Goal: Task Accomplishment & Management: Manage account settings

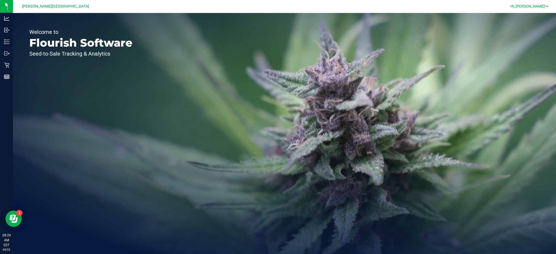
click at [541, 6] on span "Hi, [PERSON_NAME]!" at bounding box center [528, 6] width 35 height 4
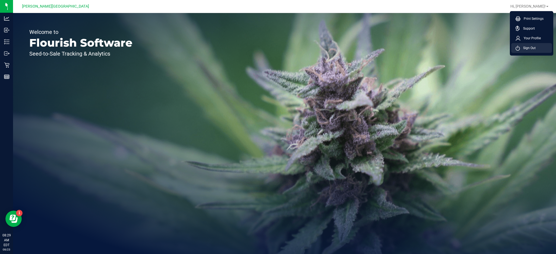
click at [529, 50] on span "Sign Out" at bounding box center [528, 47] width 16 height 5
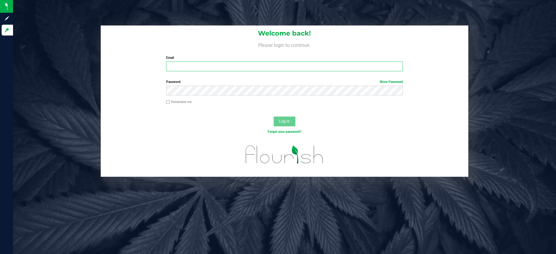
click at [197, 67] on input "Email" at bounding box center [284, 67] width 237 height 10
type input "[EMAIL_ADDRESS][DOMAIN_NAME]"
click at [274, 117] on button "Log In" at bounding box center [285, 122] width 22 height 10
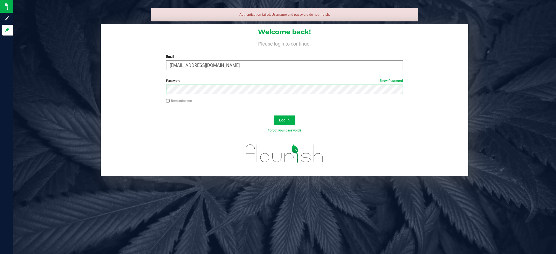
click at [274, 116] on button "Log In" at bounding box center [285, 121] width 22 height 10
